Goal: Information Seeking & Learning: Understand process/instructions

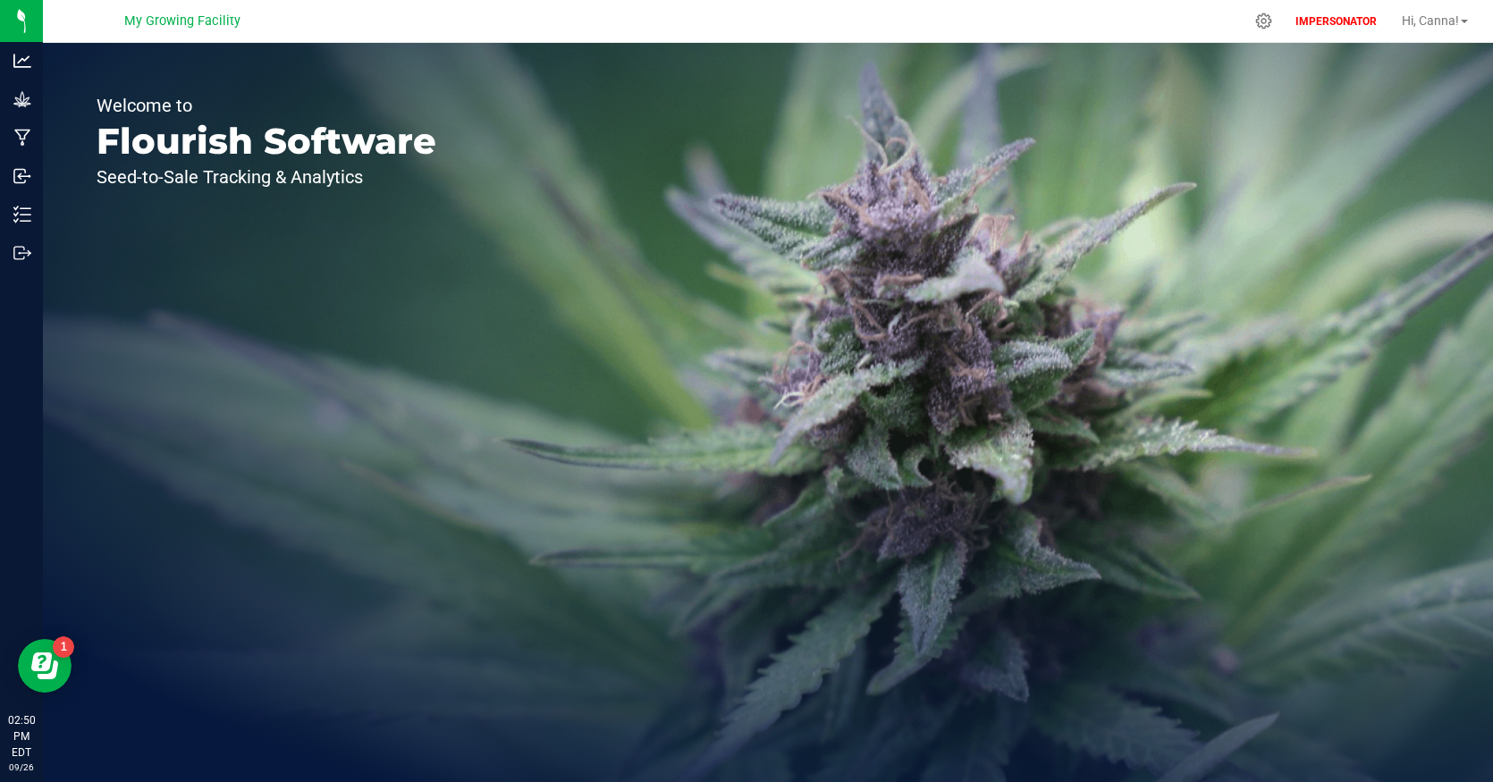
click at [473, 337] on div "Welcome to Flourish Software Seed-to-Sale Tracking & Analytics" at bounding box center [266, 412] width 447 height 739
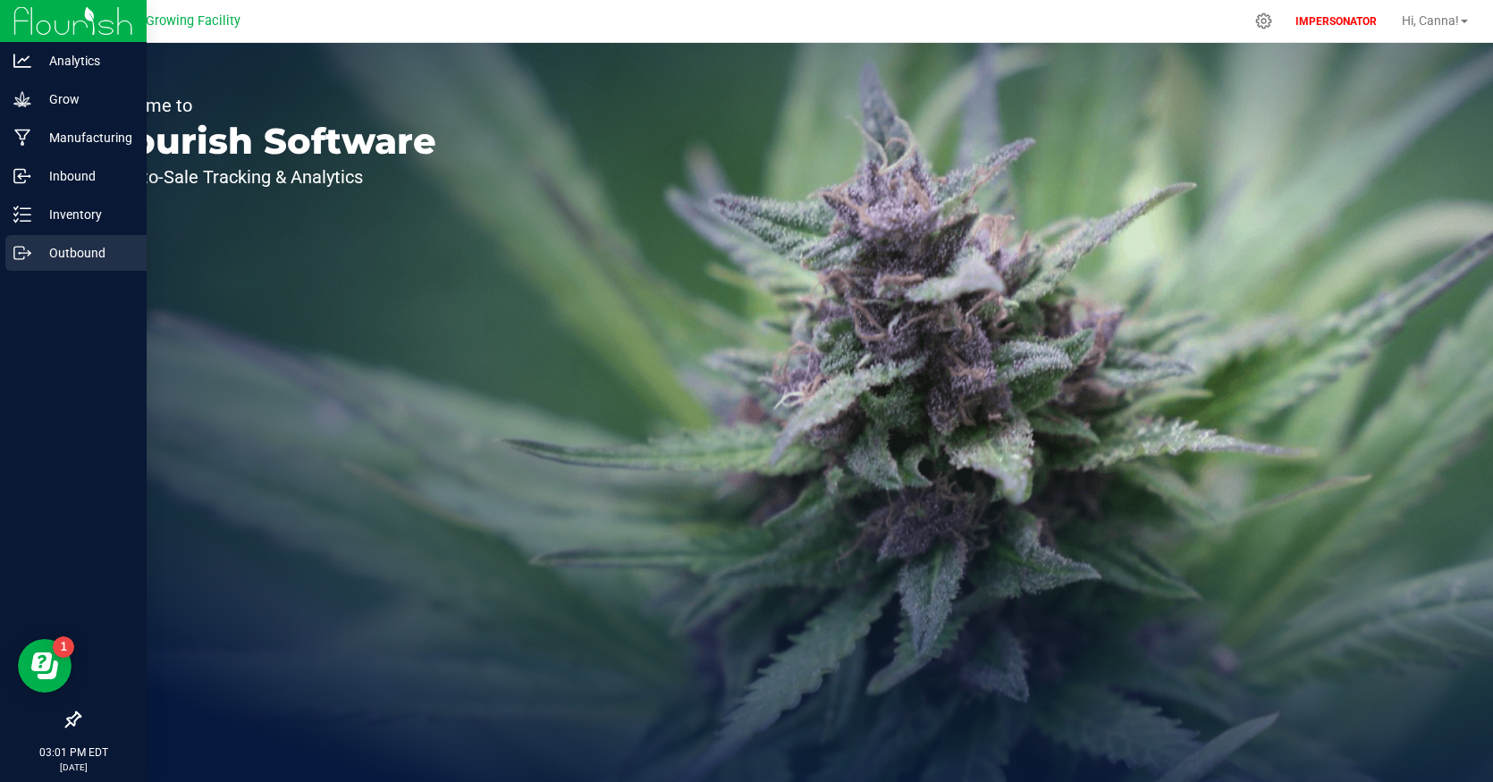
click at [72, 262] on p "Outbound" at bounding box center [84, 252] width 107 height 21
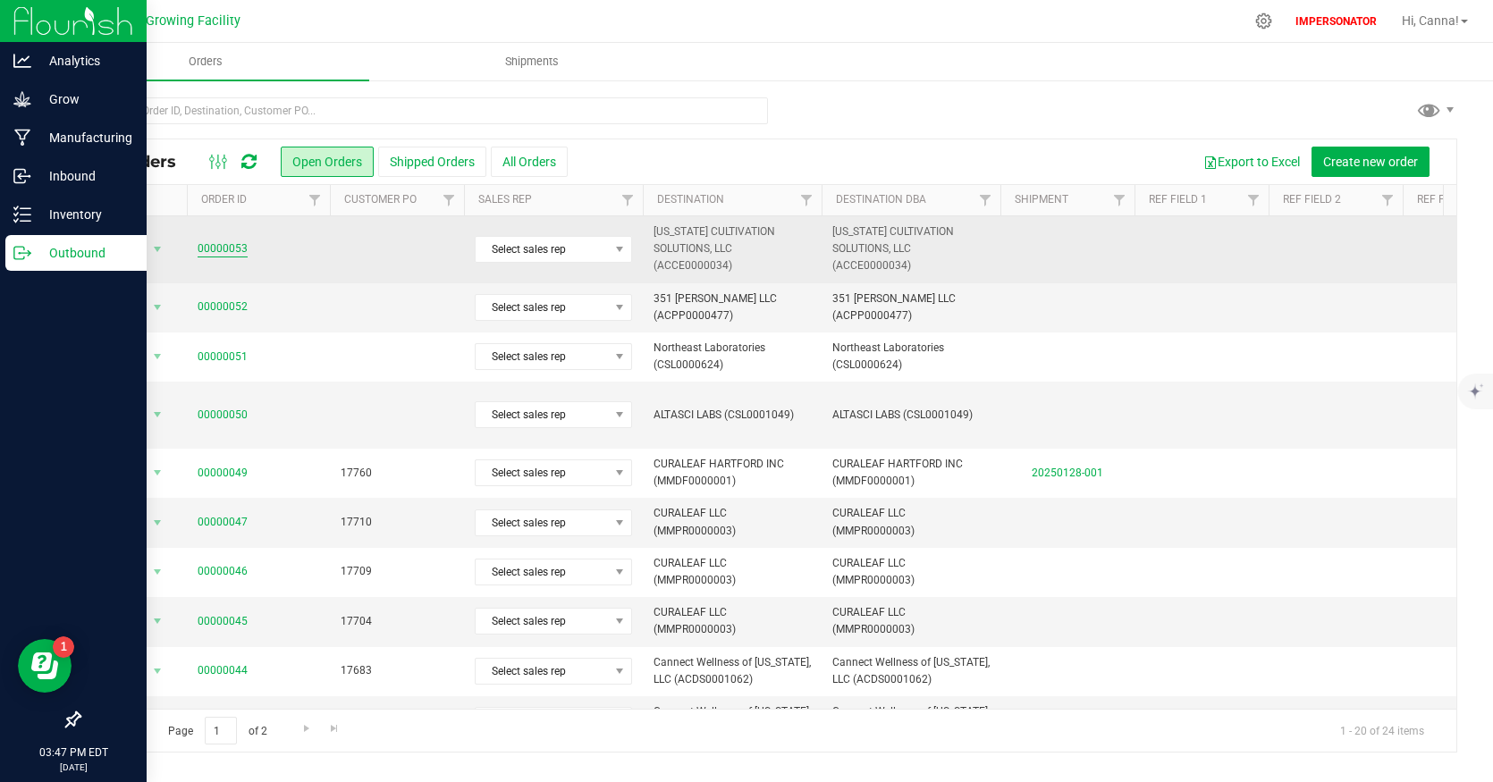
click at [234, 247] on link "00000053" at bounding box center [223, 248] width 50 height 17
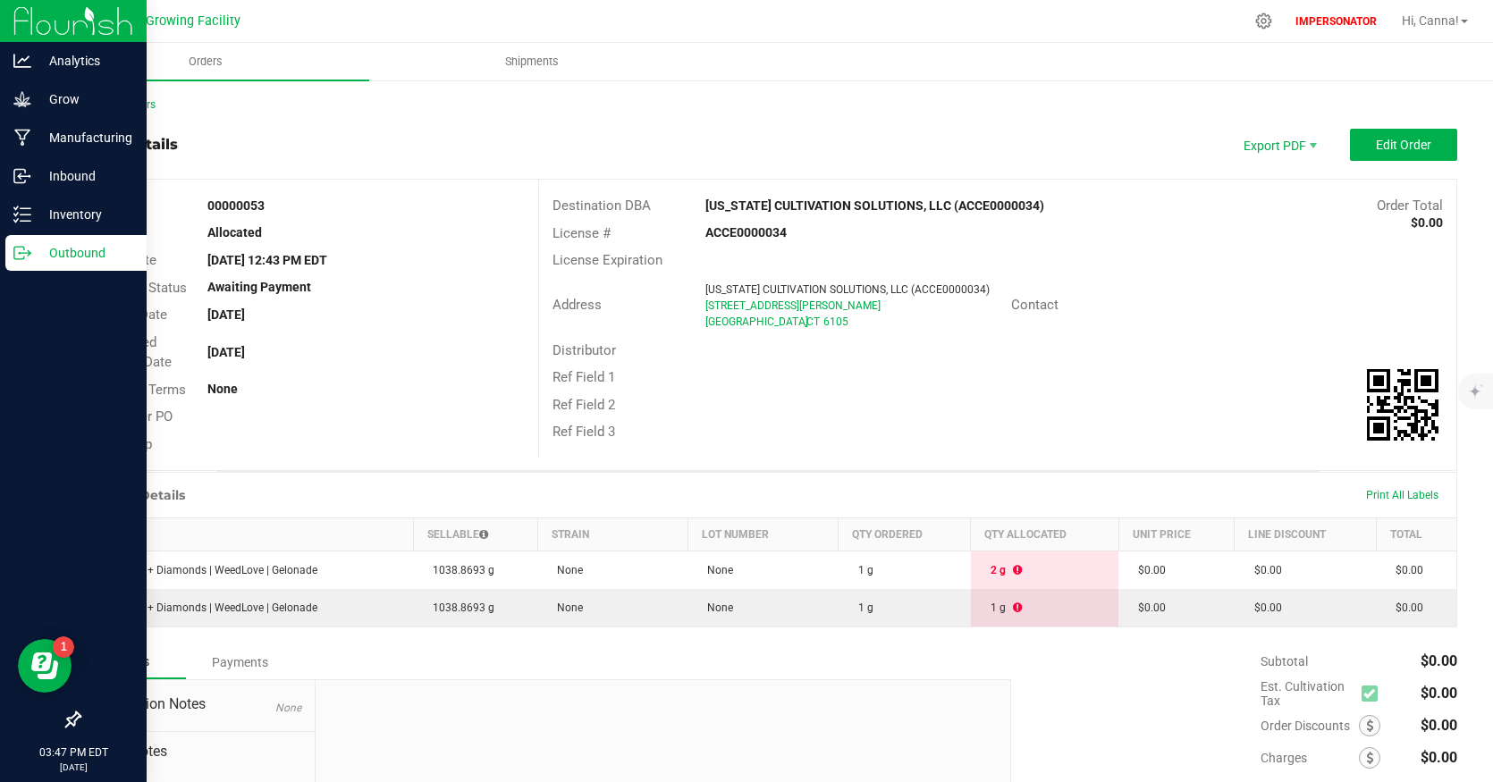
click at [142, 118] on div "Back to Orders Order details Export PDF Edit Order Order # 00000053 Status Allo…" at bounding box center [768, 509] width 1378 height 824
click at [147, 106] on link "Back to Orders" at bounding box center [117, 104] width 77 height 13
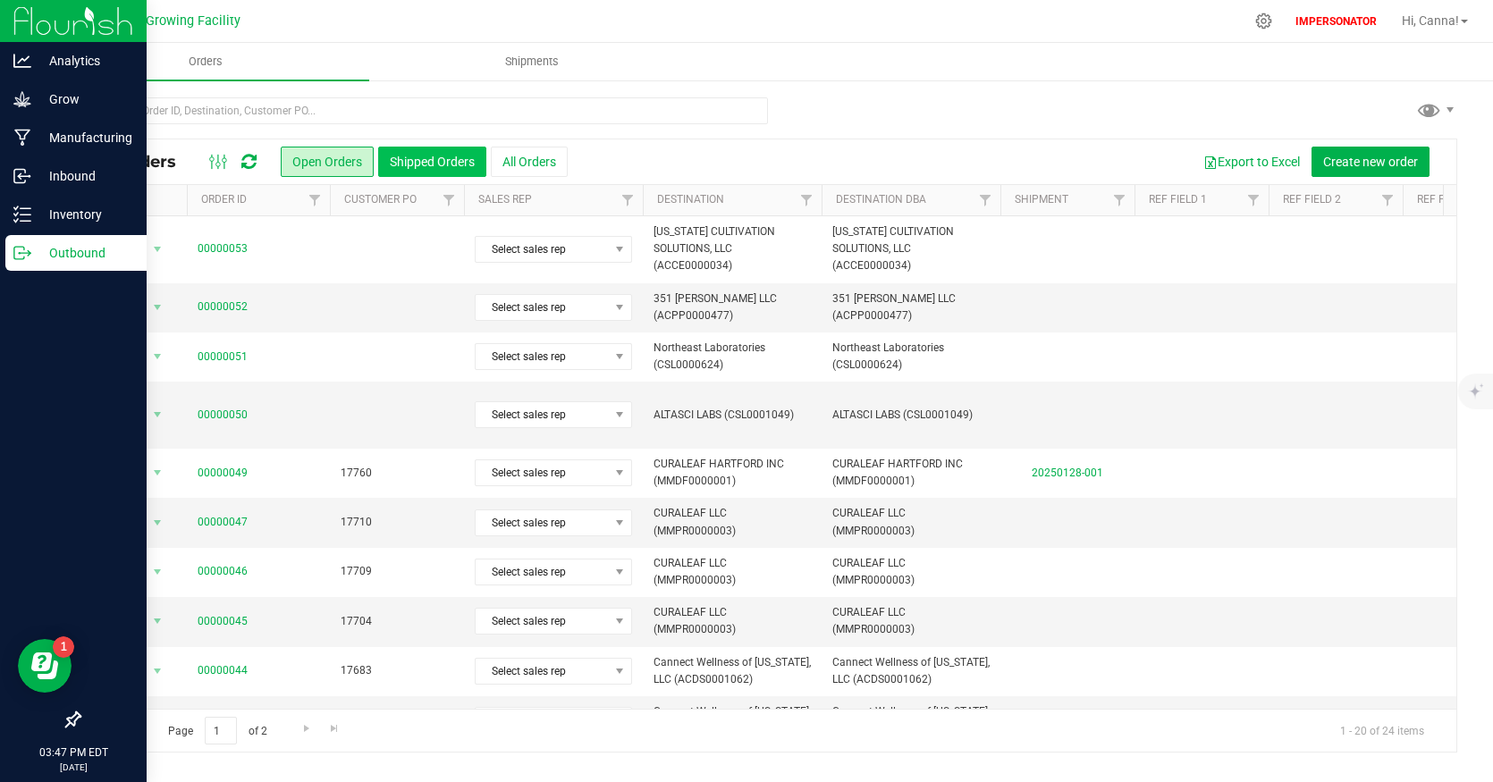
click at [408, 165] on button "Shipped Orders" at bounding box center [432, 162] width 108 height 30
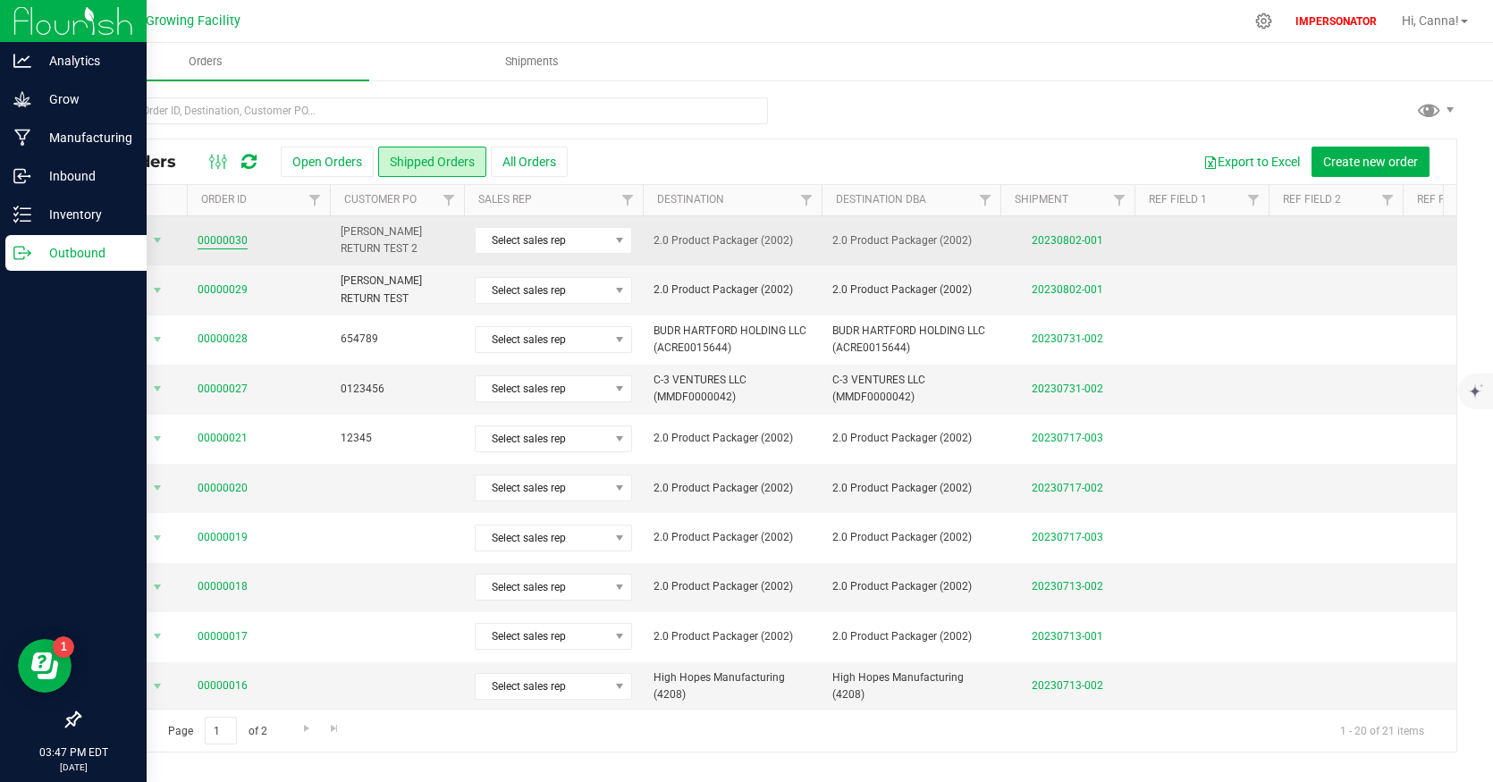
click at [223, 247] on link "00000030" at bounding box center [223, 240] width 50 height 17
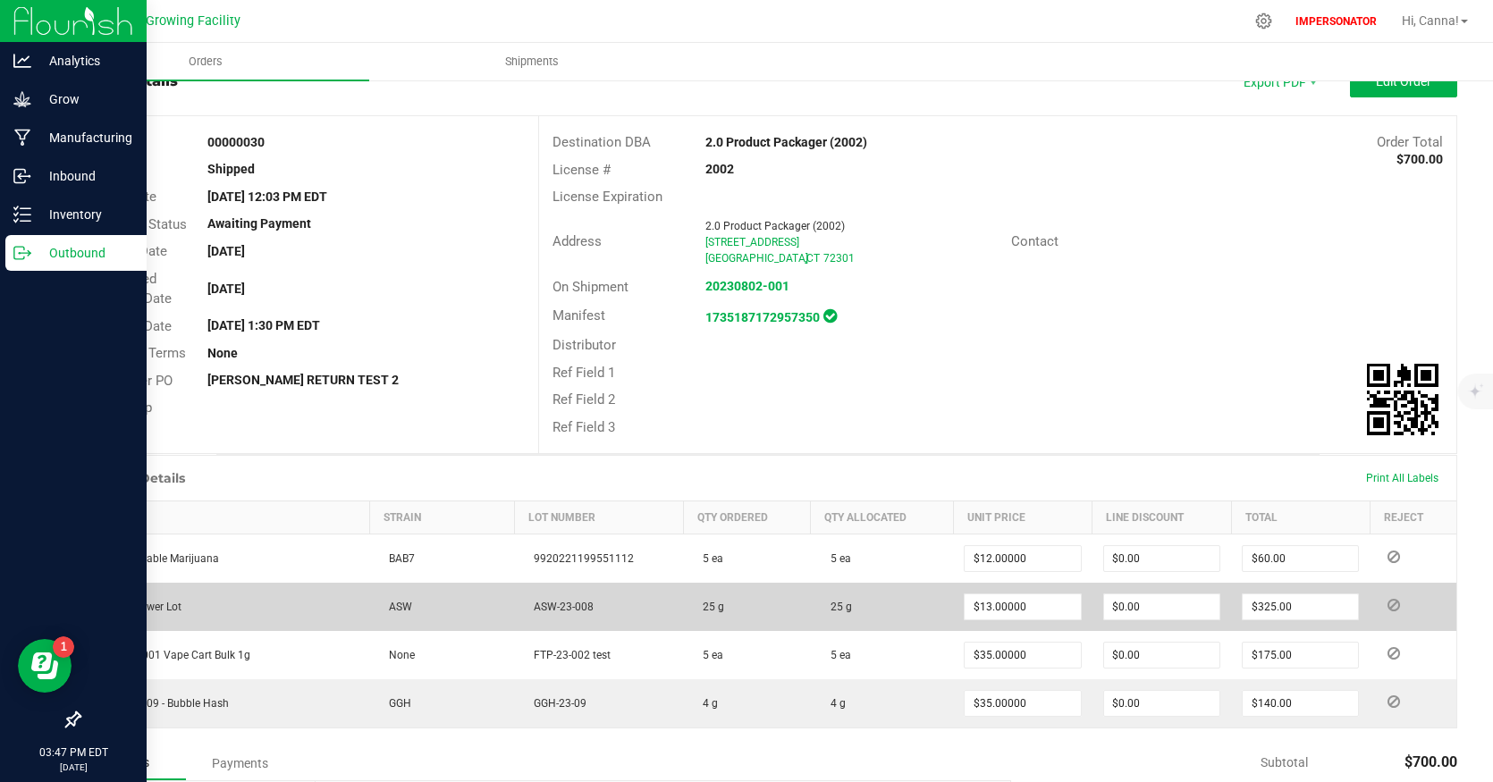
scroll to position [95, 0]
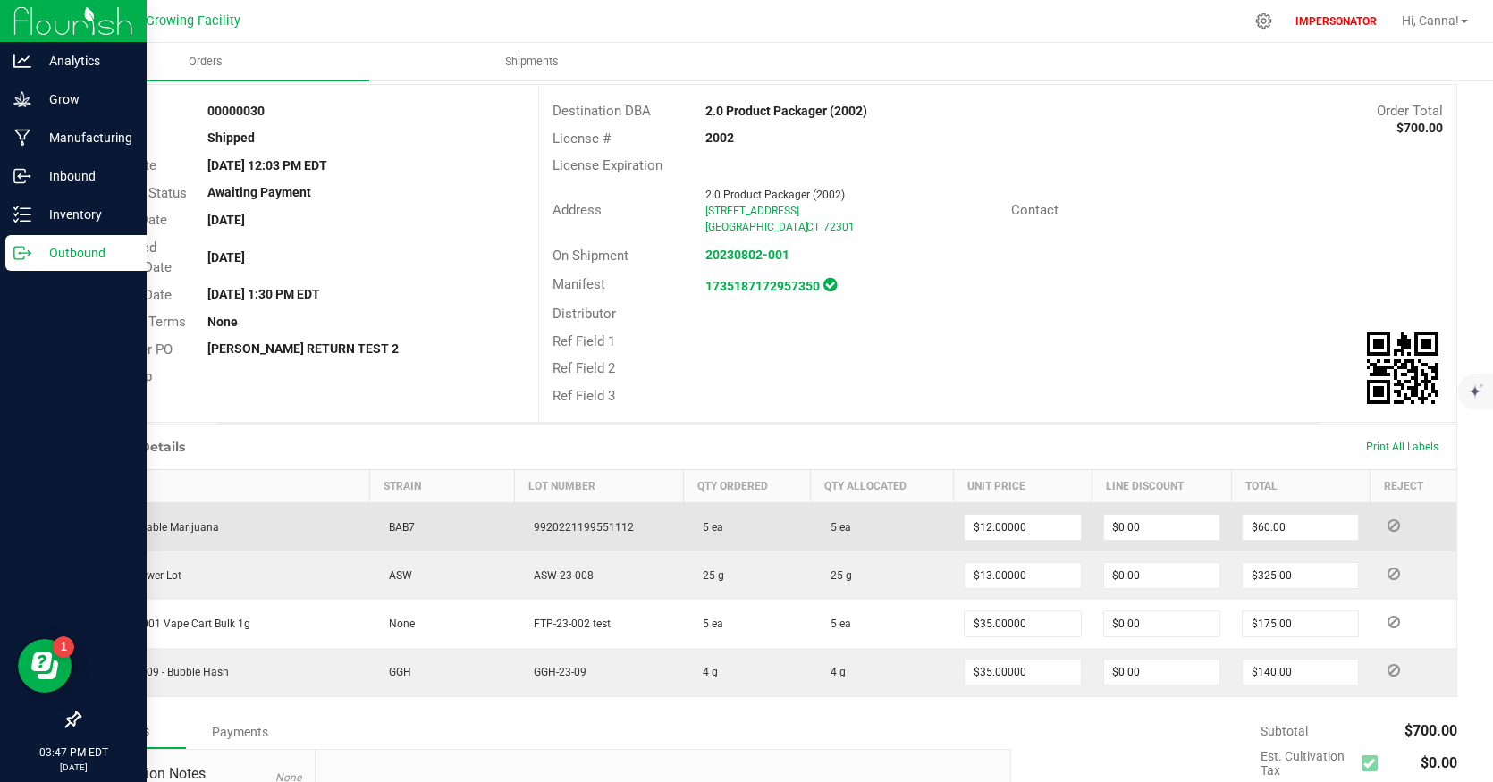
click at [1387, 527] on icon at bounding box center [1393, 525] width 13 height 11
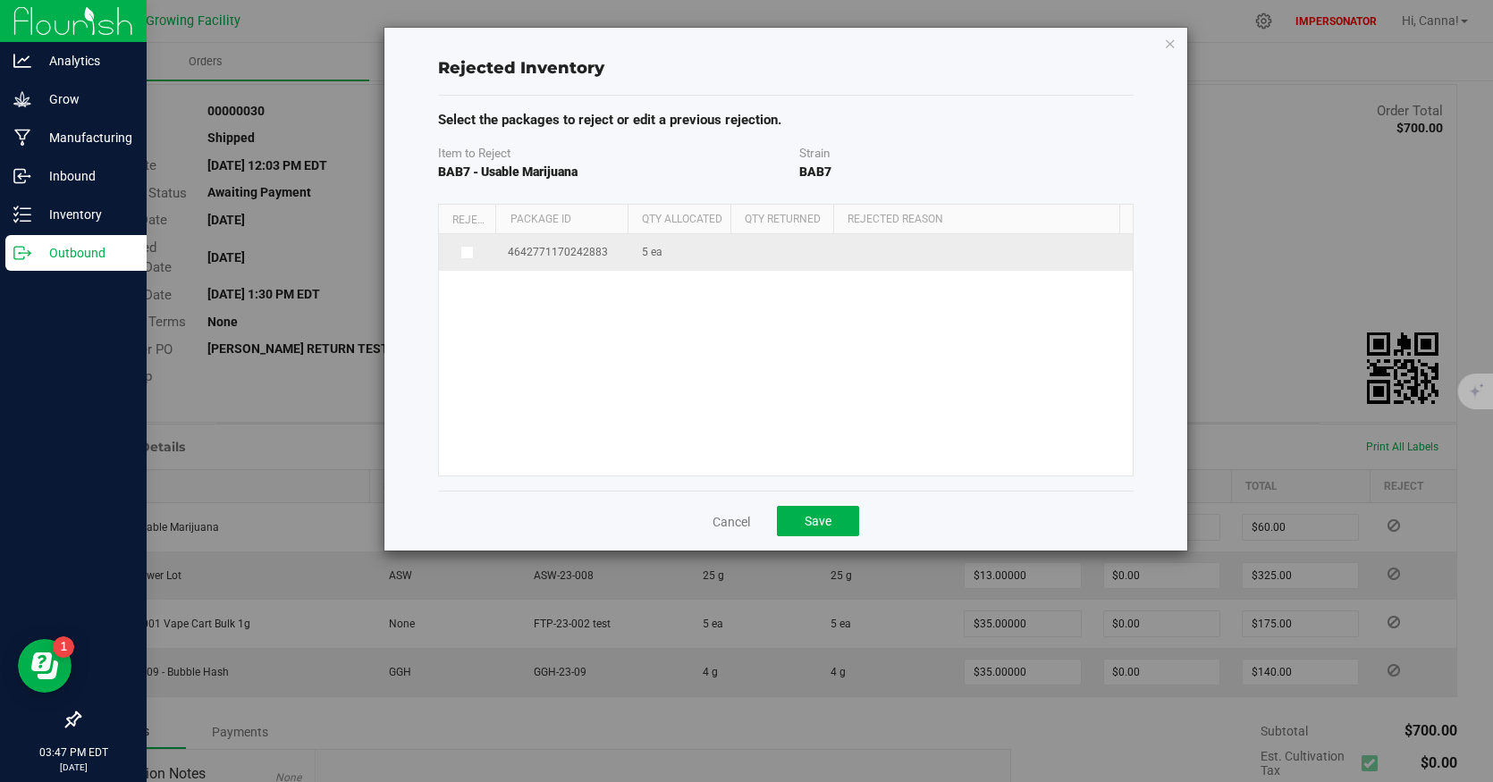
click at [467, 252] on icon at bounding box center [465, 252] width 9 height 0
click at [0, 0] on input "checkbox" at bounding box center [0, 0] width 0 height 0
click at [761, 257] on span "5 ea 5" at bounding box center [787, 254] width 83 height 27
click at [761, 257] on input "5" at bounding box center [787, 254] width 81 height 25
type input "4"
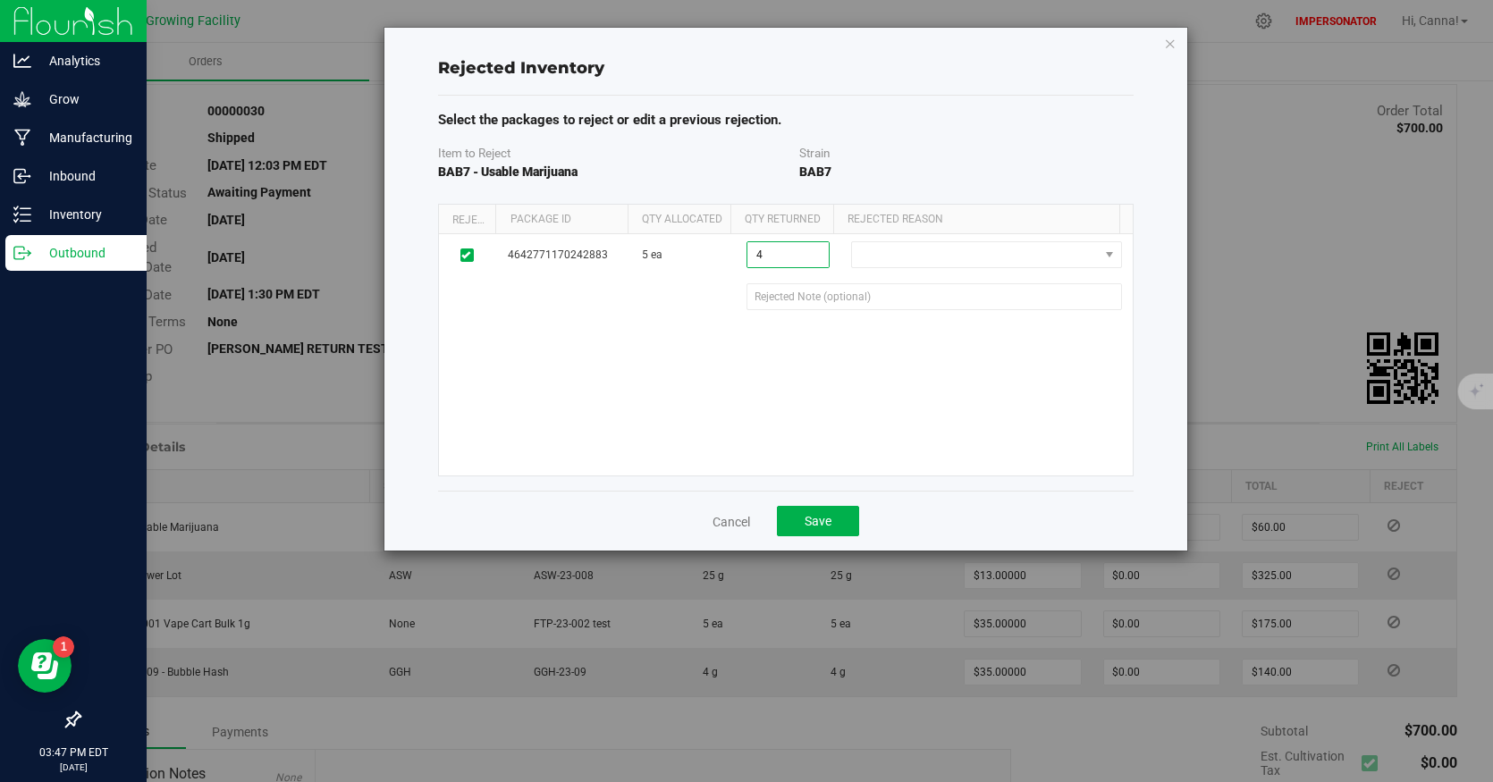
type input "4 ea"
click at [687, 341] on div "4642771170242883 5 ea 4 ea 4 Defect Wrong Item Wrong Quantity" at bounding box center [786, 354] width 694 height 241
click at [741, 521] on link "Cancel" at bounding box center [731, 522] width 38 height 18
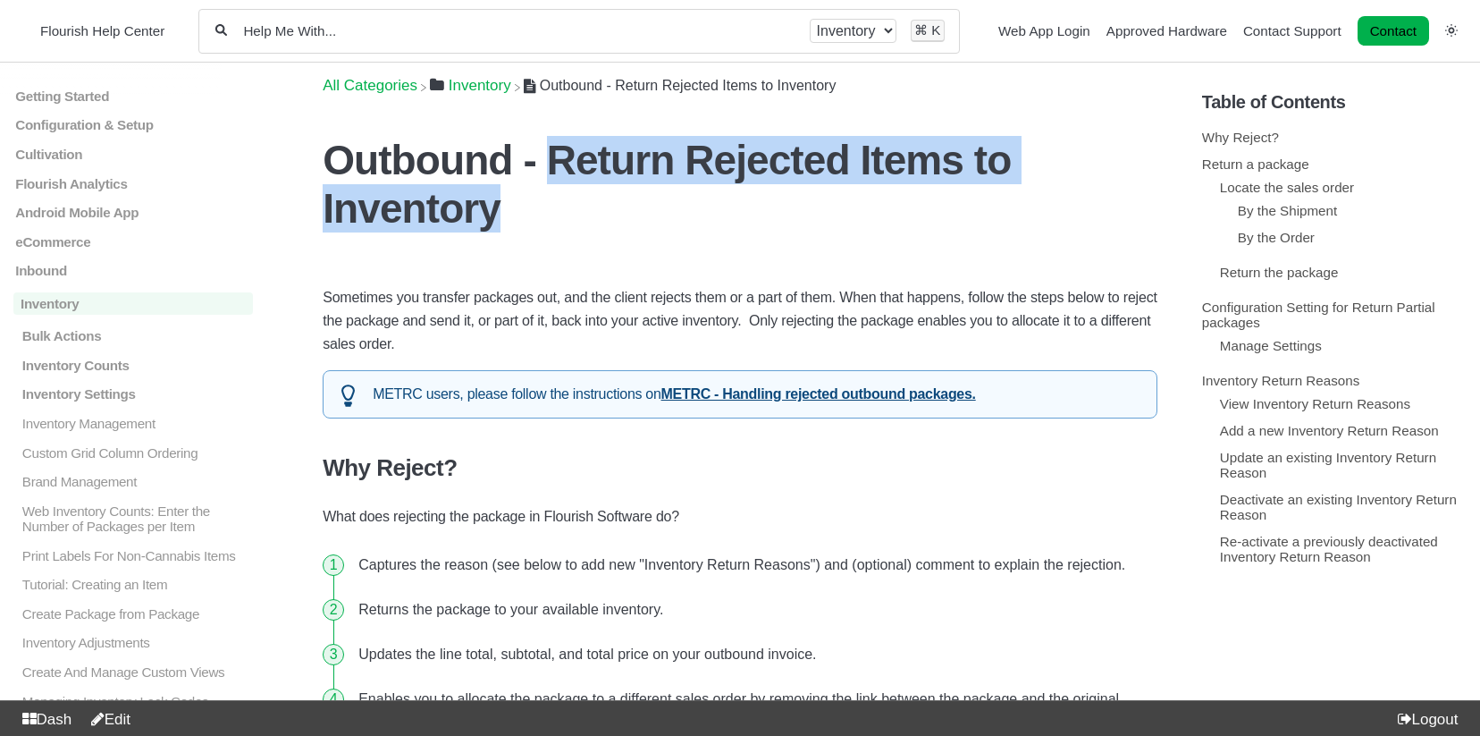
drag, startPoint x: 539, startPoint y: 169, endPoint x: 1177, endPoint y: 170, distance: 638.2
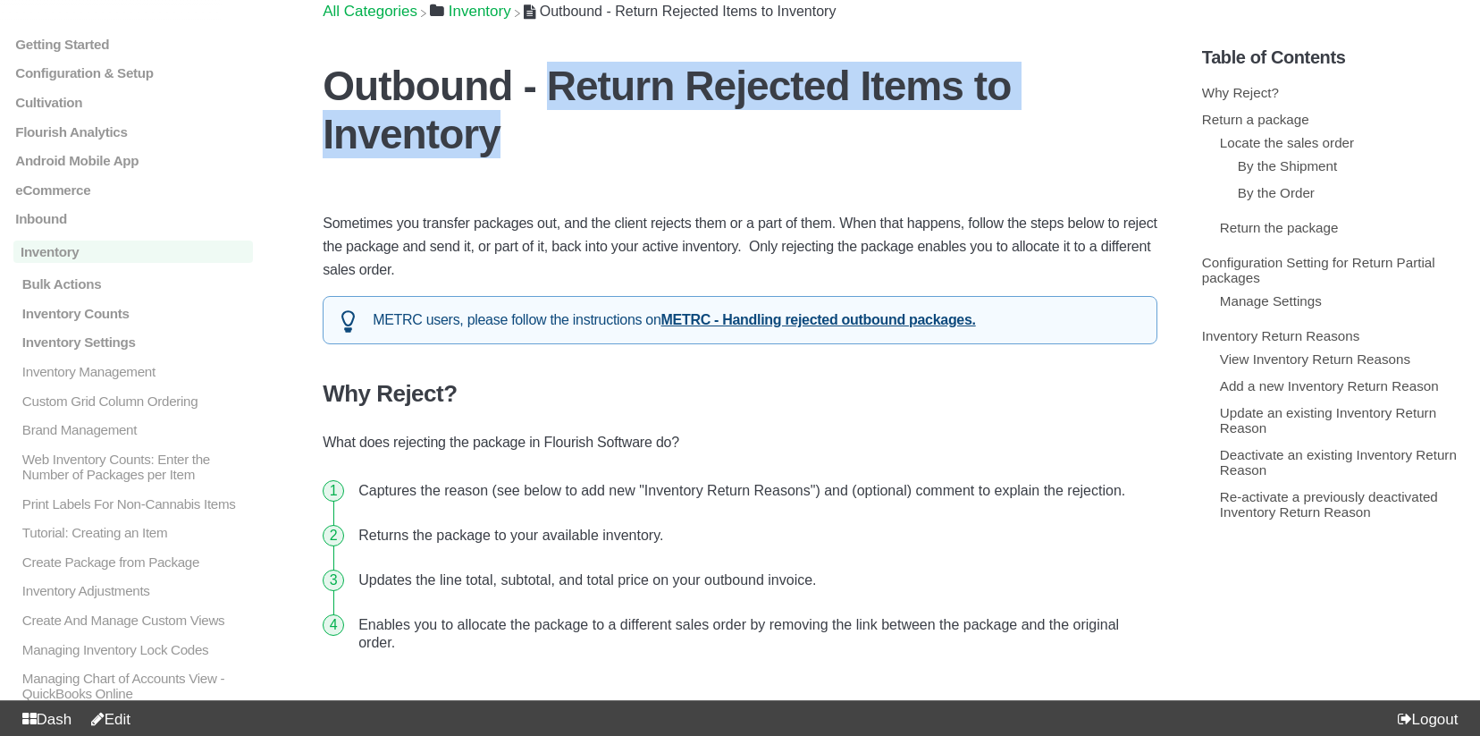
scroll to position [145, 0]
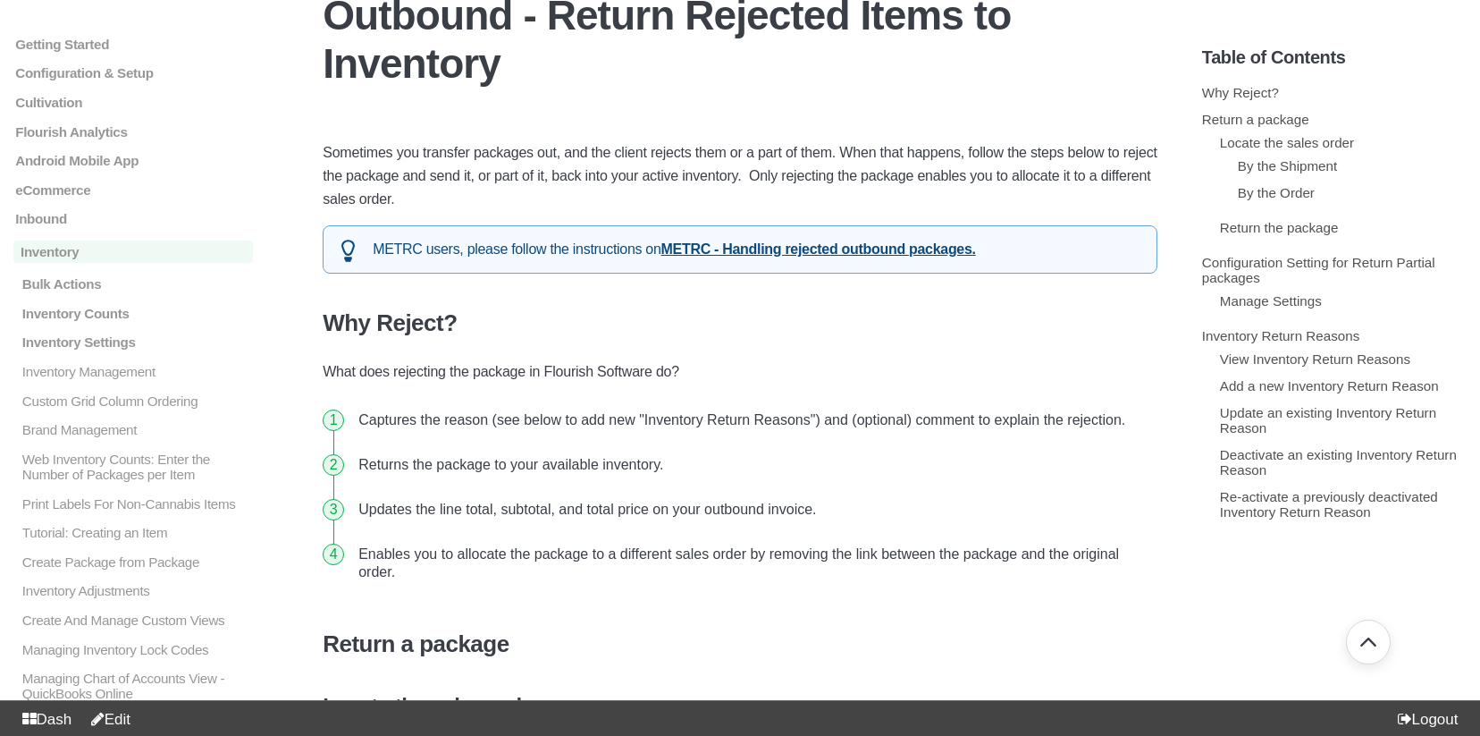
click at [653, 360] on p "What does rejecting the package in Flourish Software do?" at bounding box center [740, 371] width 835 height 23
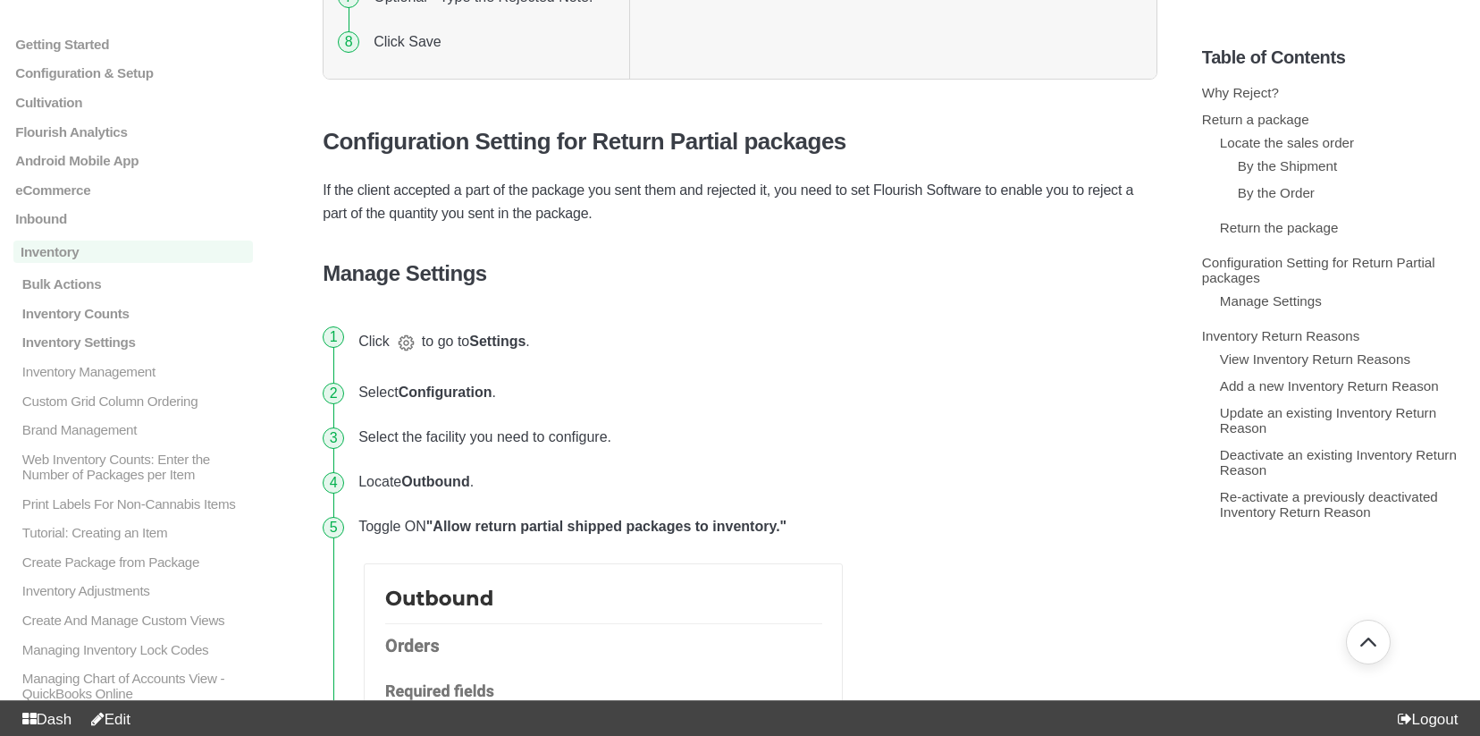
scroll to position [2461, 0]
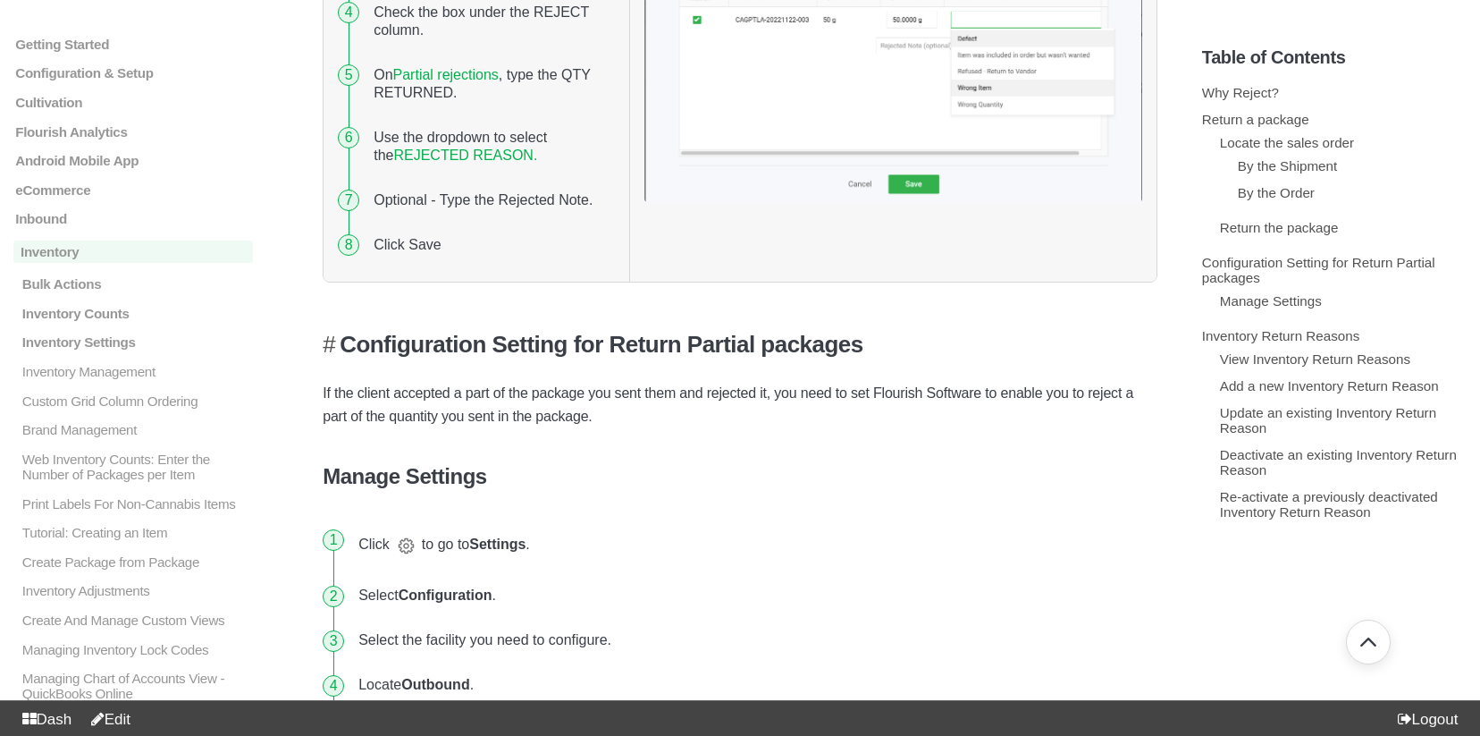
click at [459, 331] on h3 "Configuration Setting for Return Partial packages" at bounding box center [740, 345] width 835 height 28
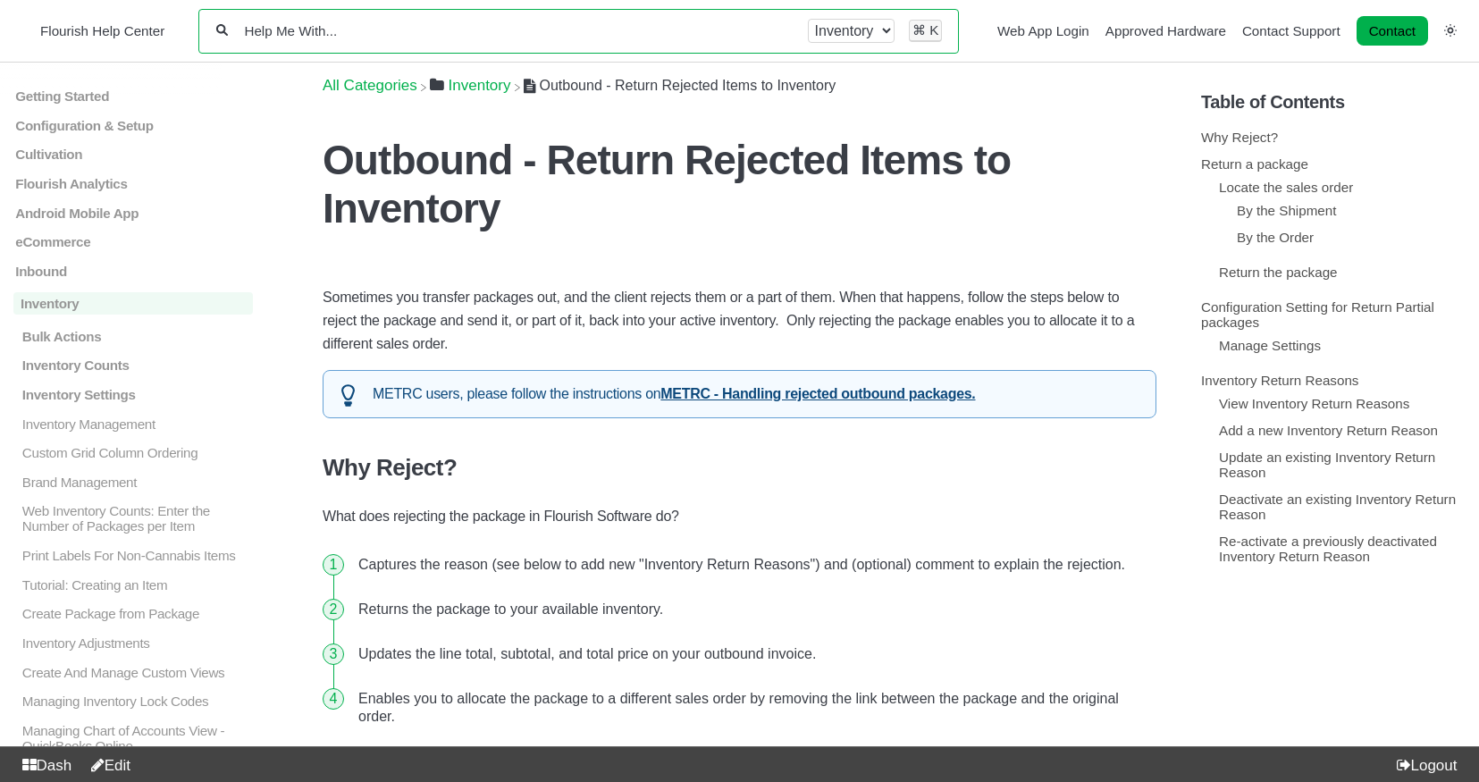
click at [444, 28] on input "Help Me With..." at bounding box center [517, 30] width 551 height 17
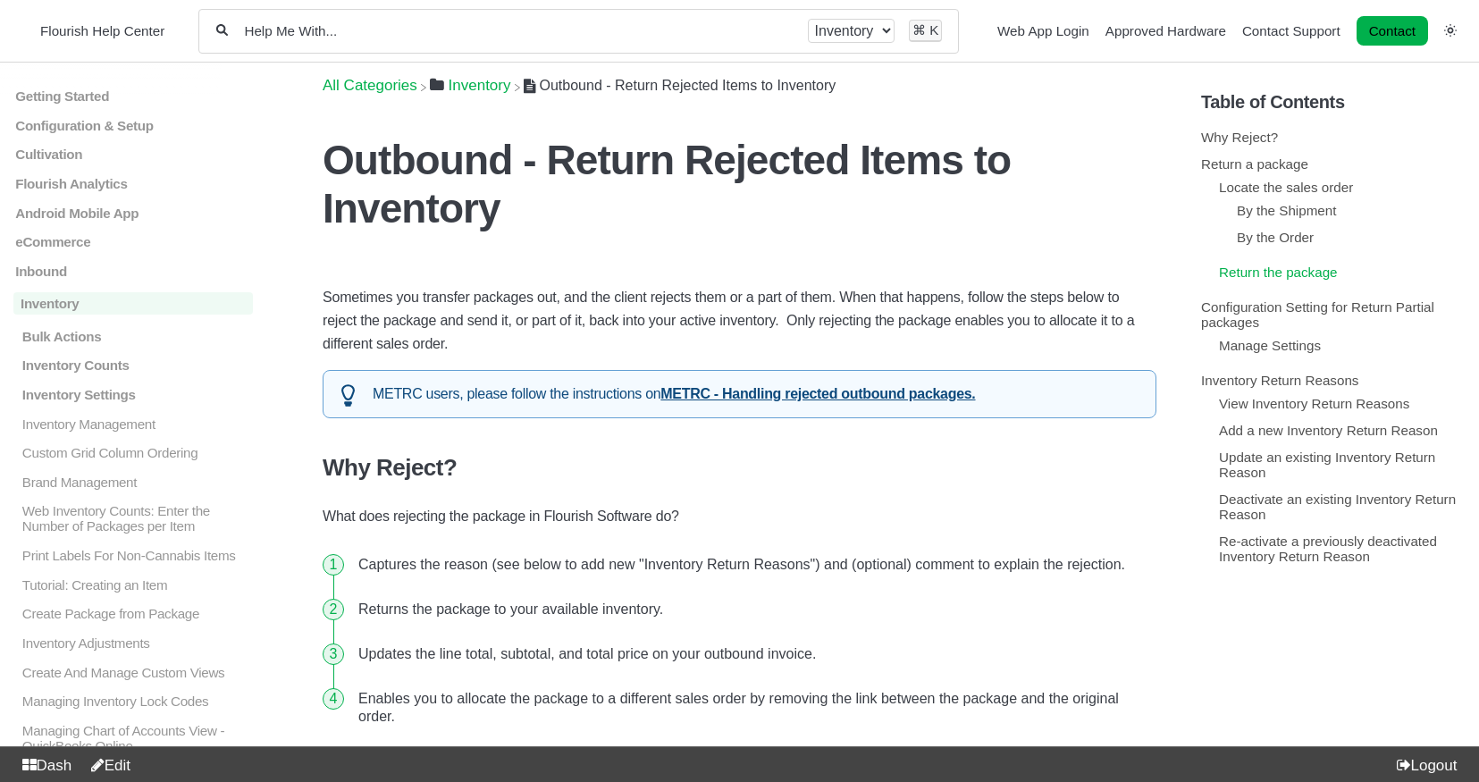
click at [1254, 277] on link "Return the package" at bounding box center [1278, 272] width 119 height 15
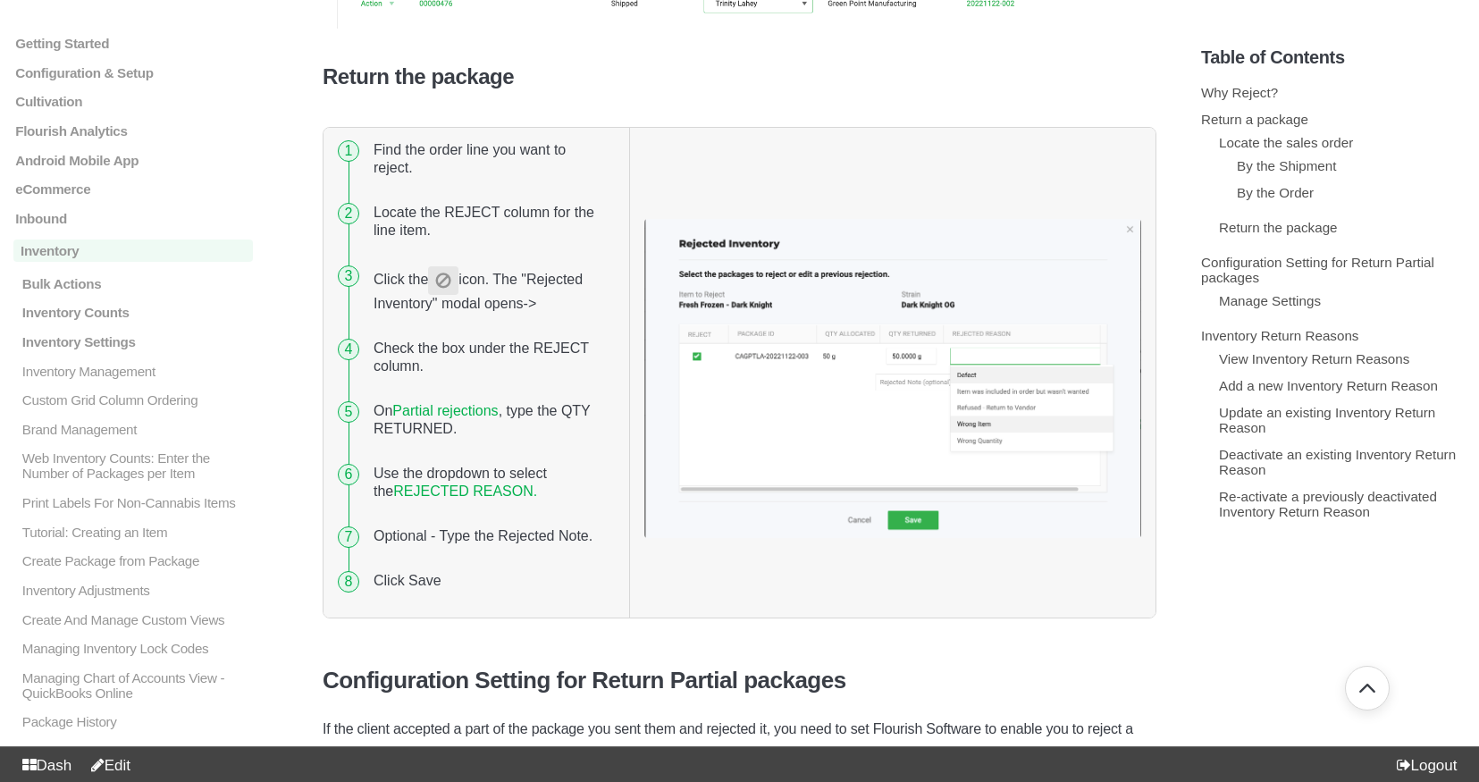
scroll to position [1591, 0]
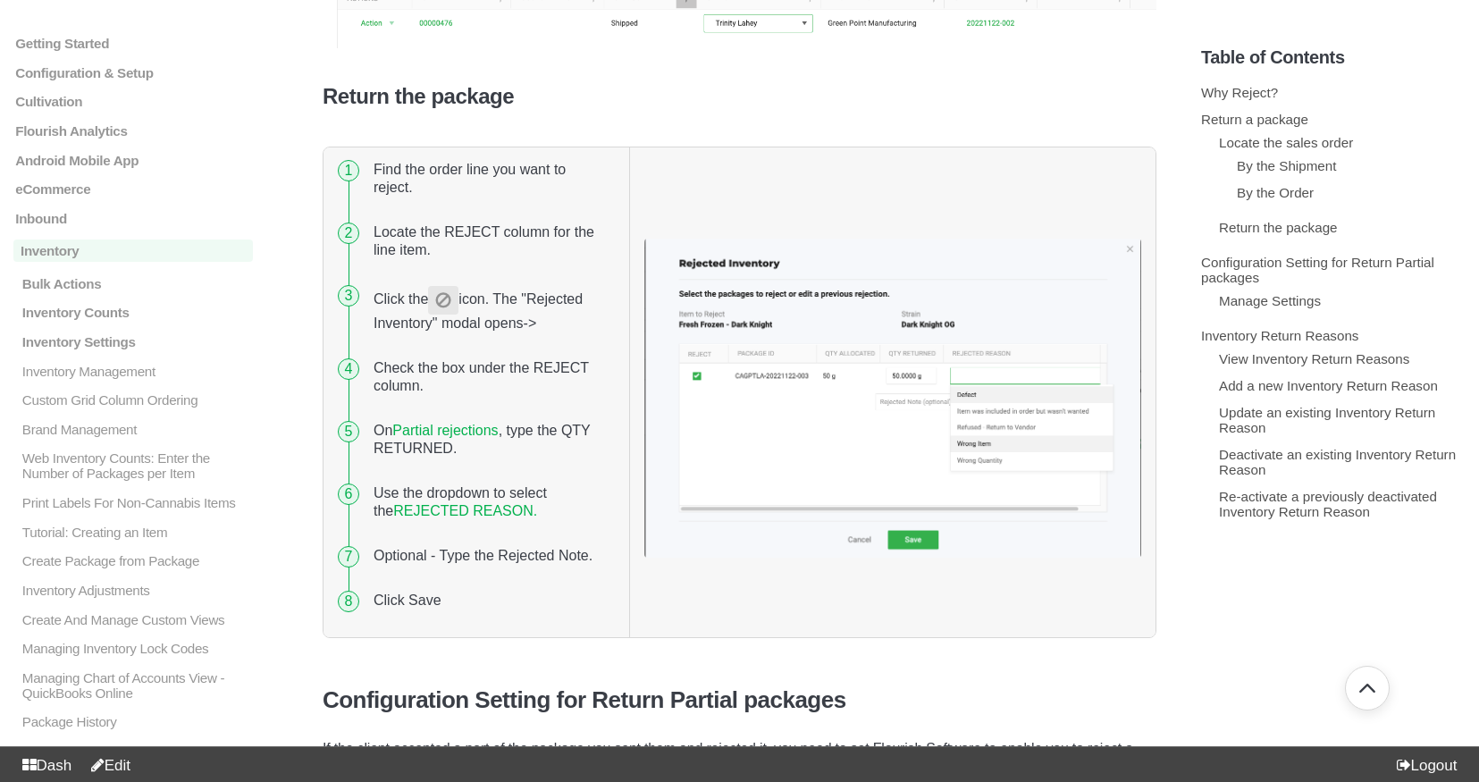
click at [124, 769] on link "Edit" at bounding box center [106, 765] width 47 height 17
click at [459, 423] on link "Partial rejections" at bounding box center [444, 430] width 105 height 15
click at [460, 423] on link "Partial rejections" at bounding box center [444, 430] width 105 height 15
click at [464, 423] on link "Partial rejections" at bounding box center [444, 430] width 105 height 15
click at [448, 503] on link "REJECTED REASON." at bounding box center [465, 510] width 144 height 15
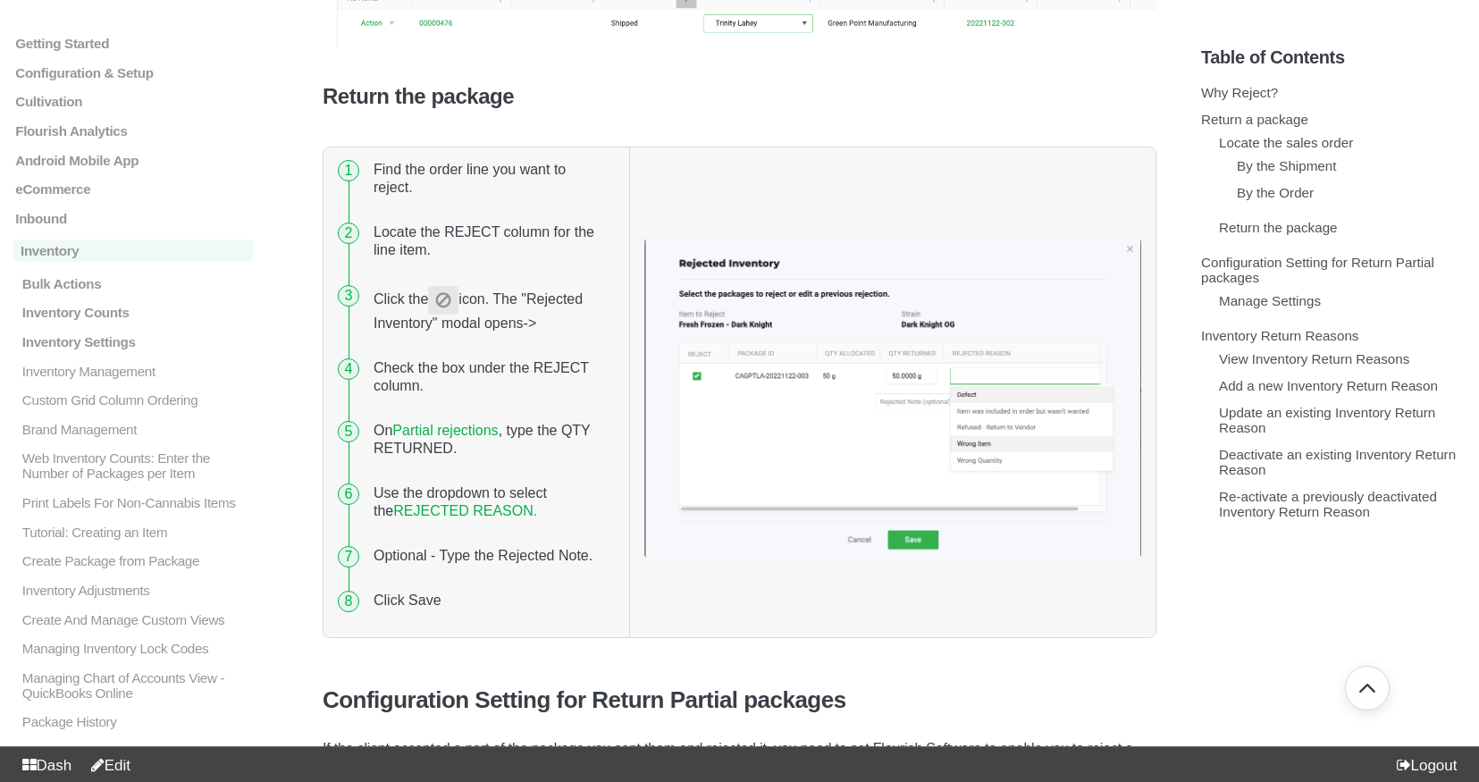
click at [448, 503] on link "REJECTED REASON." at bounding box center [465, 510] width 144 height 15
click at [453, 423] on link "Partial rejections" at bounding box center [444, 430] width 105 height 15
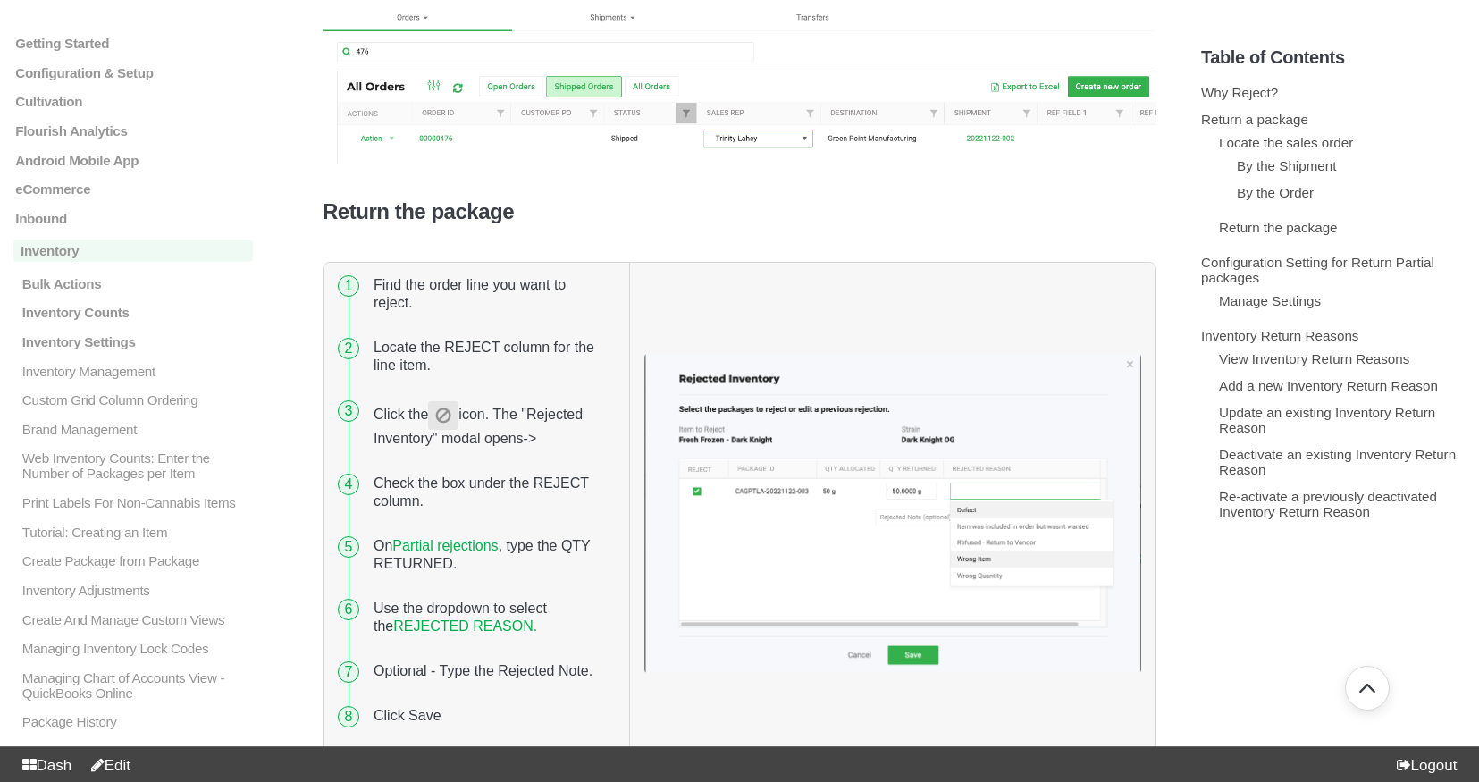
scroll to position [1503, 0]
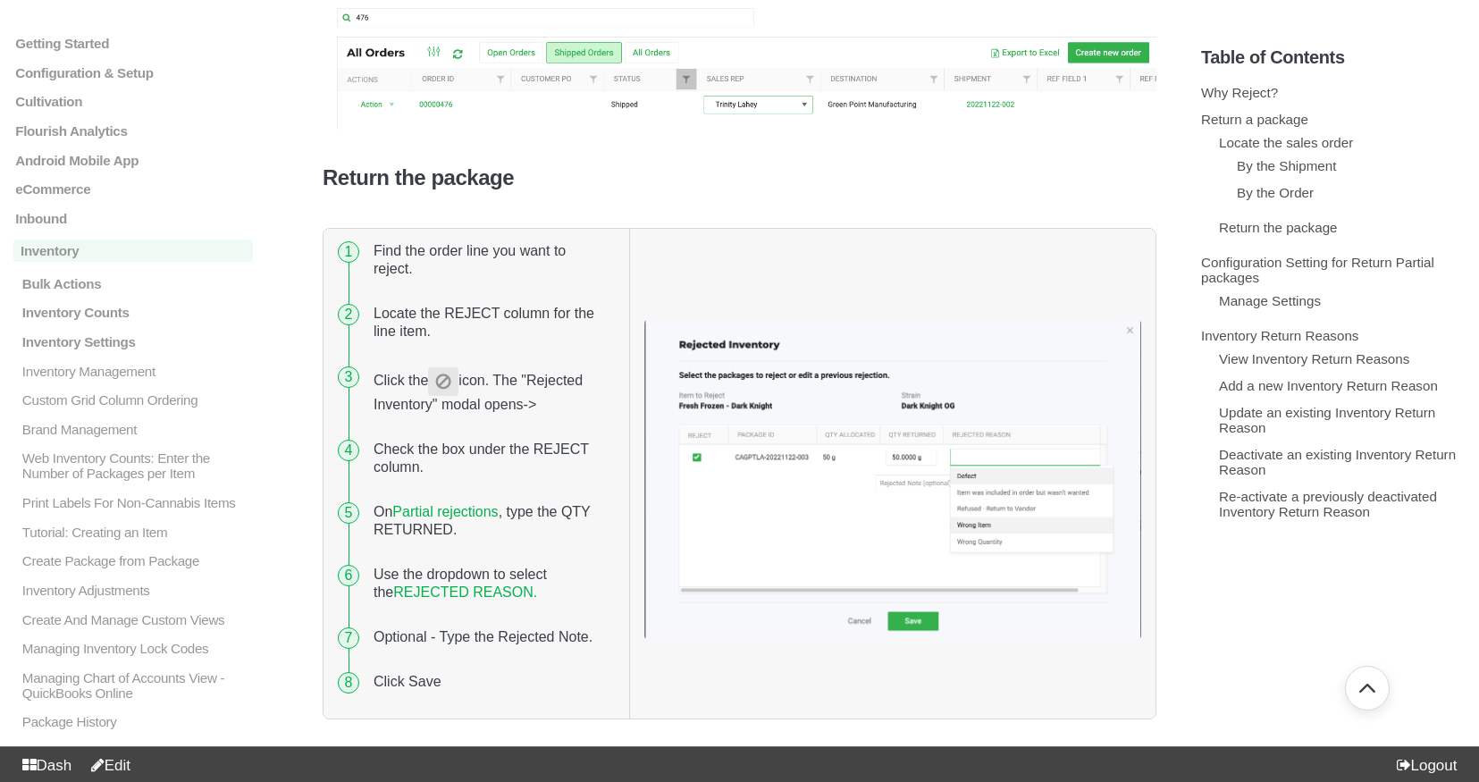
scroll to position [1514, 0]
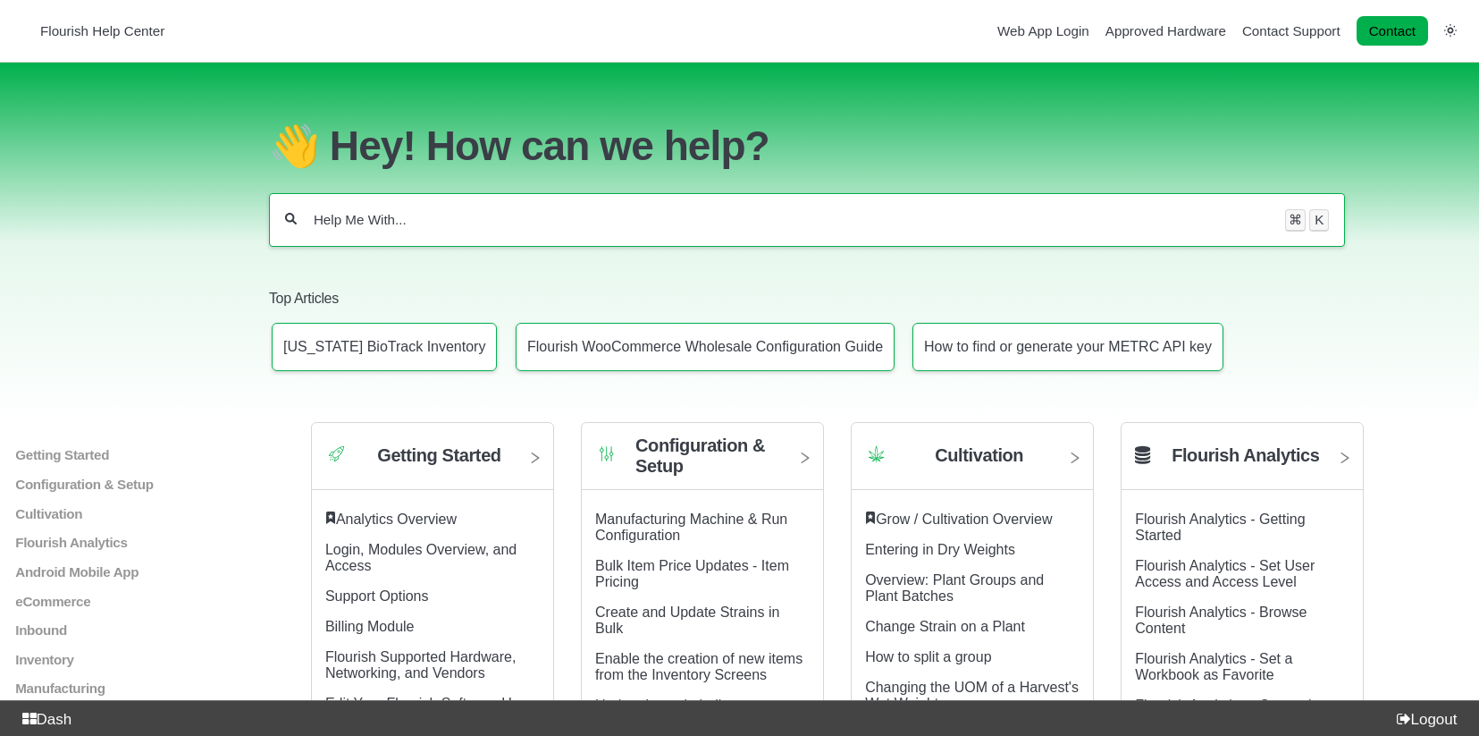
click at [534, 213] on input "Help Me With..." at bounding box center [791, 220] width 959 height 18
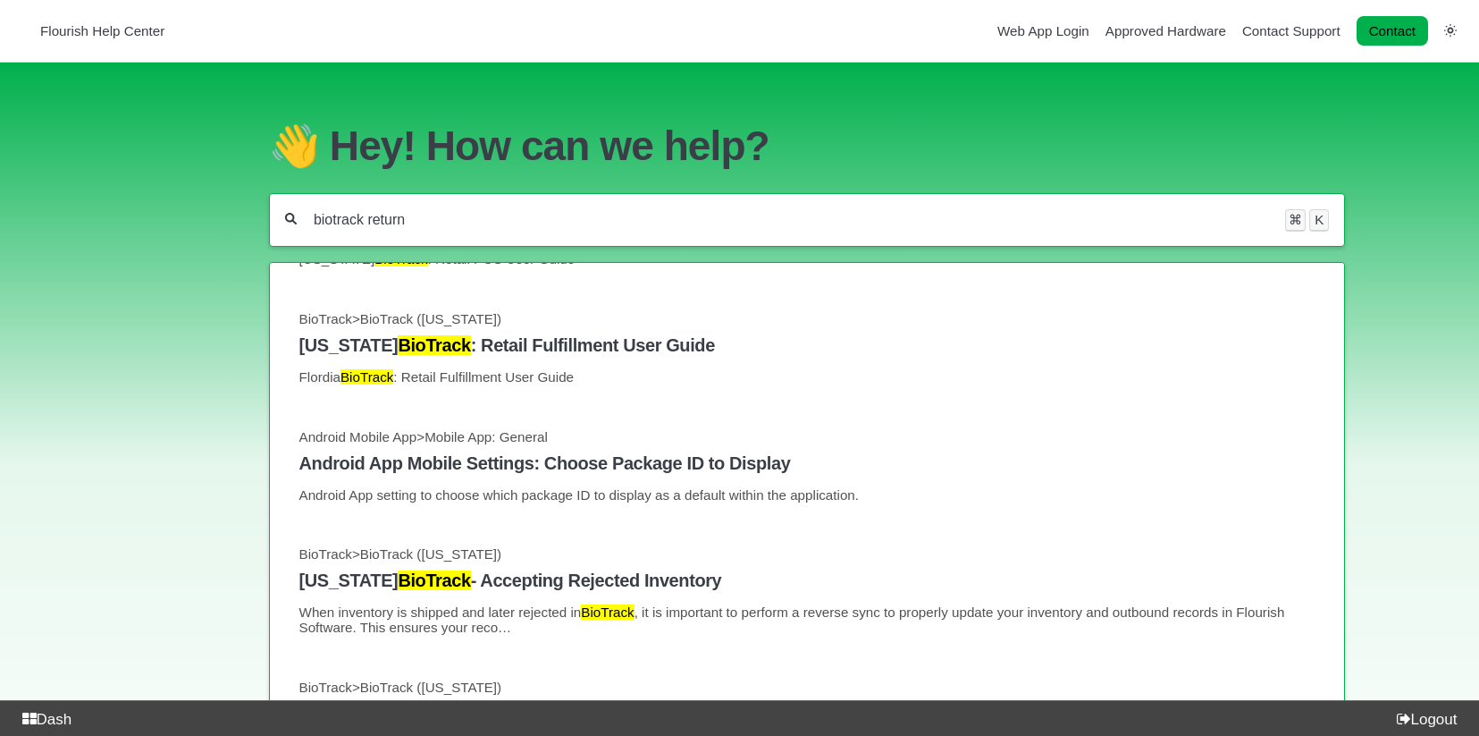
scroll to position [1226, 0]
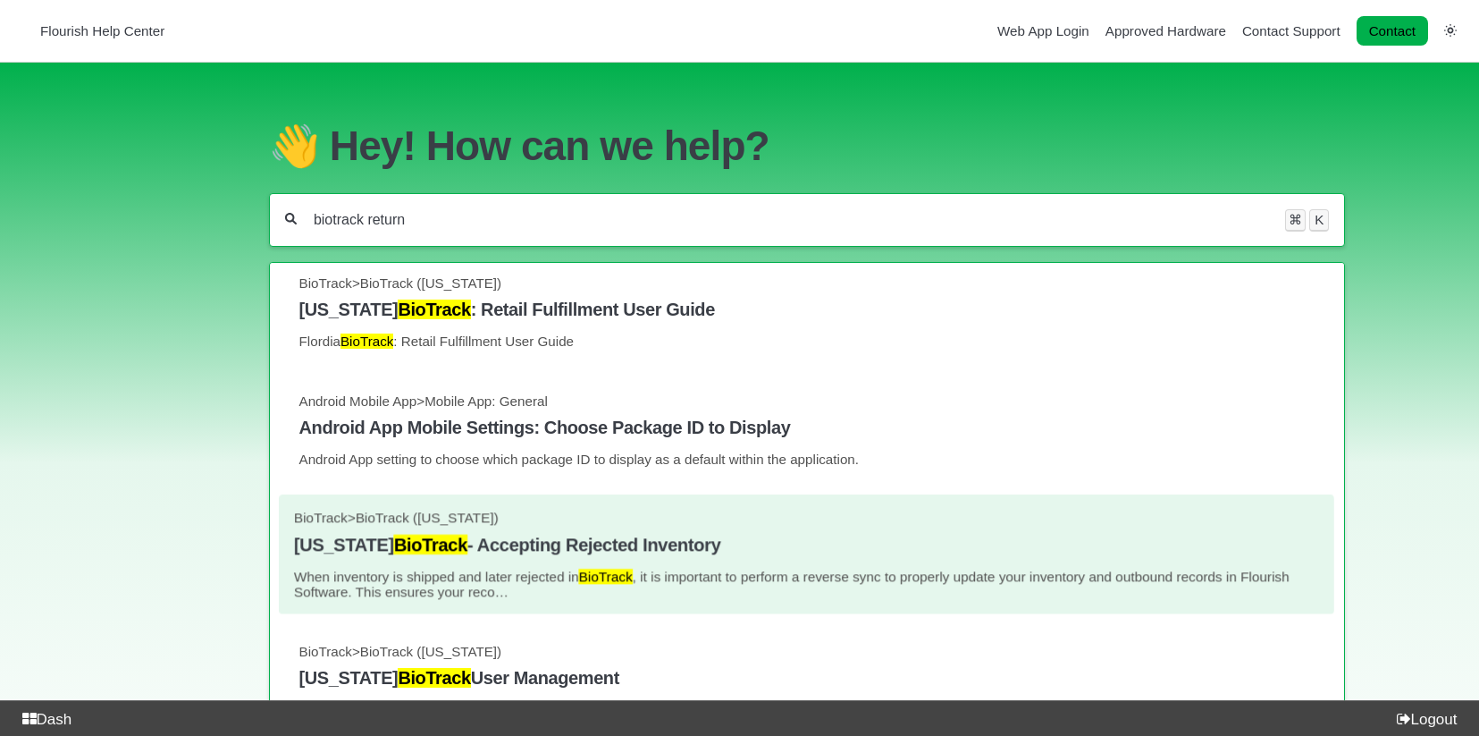
type input "biotrack return"
click at [734, 555] on h4 "[US_STATE] BioTrack - Accepting Rejected Inventory" at bounding box center [806, 545] width 1025 height 21
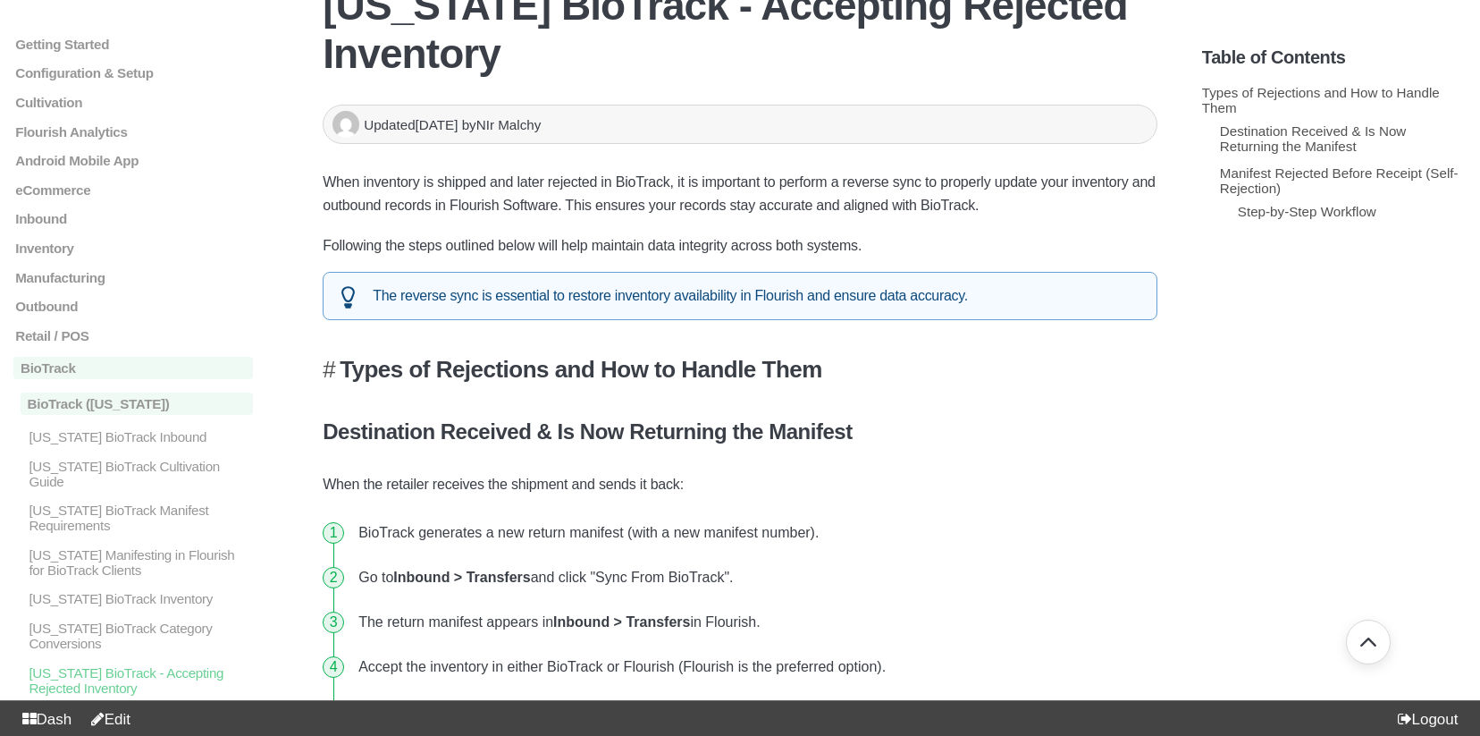
scroll to position [150, 0]
